Goal: Information Seeking & Learning: Learn about a topic

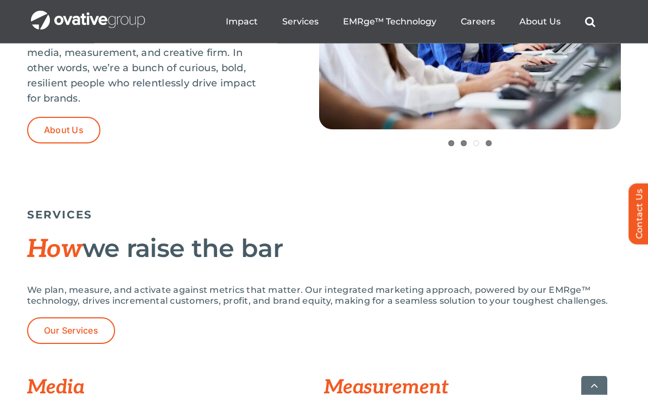
scroll to position [591, 0]
click at [55, 327] on span "Our Services" at bounding box center [71, 330] width 54 height 10
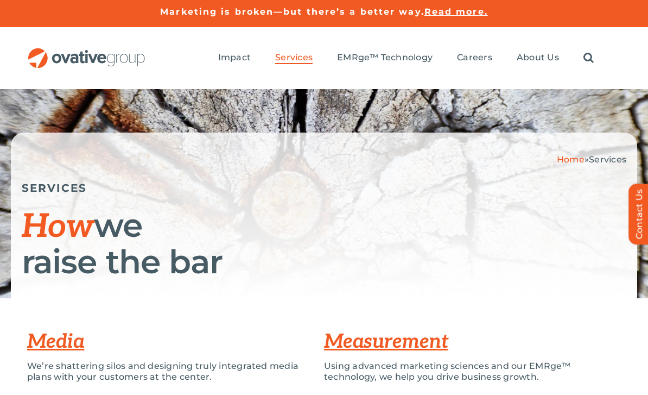
click at [587, 52] on link "Search" at bounding box center [588, 58] width 10 height 12
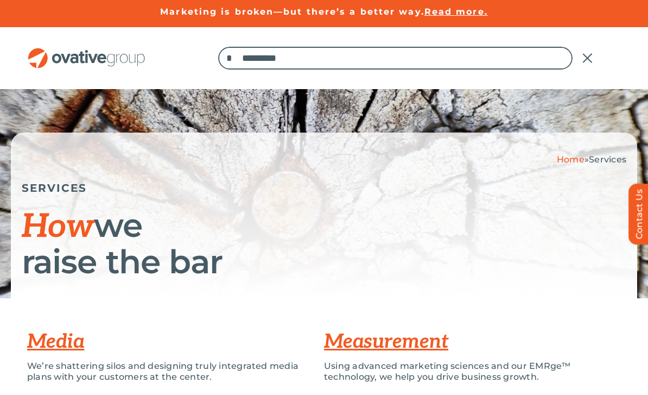
click at [453, 56] on input "Search for:" at bounding box center [395, 58] width 355 height 23
type input "**********"
click at [231, 58] on input "*" at bounding box center [229, 58] width 23 height 23
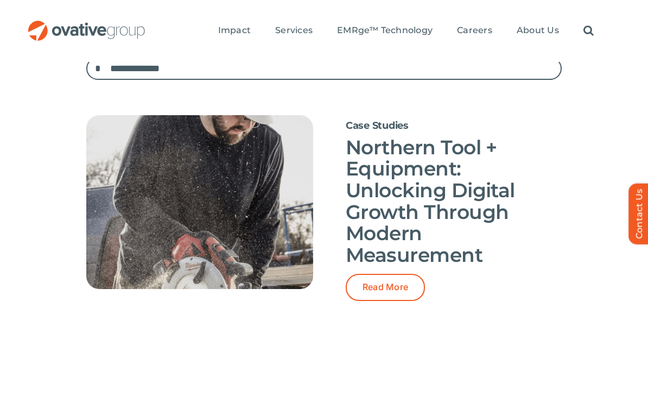
scroll to position [80, 0]
click at [402, 283] on span "Read More" at bounding box center [386, 287] width 46 height 10
